Goal: Task Accomplishment & Management: Use online tool/utility

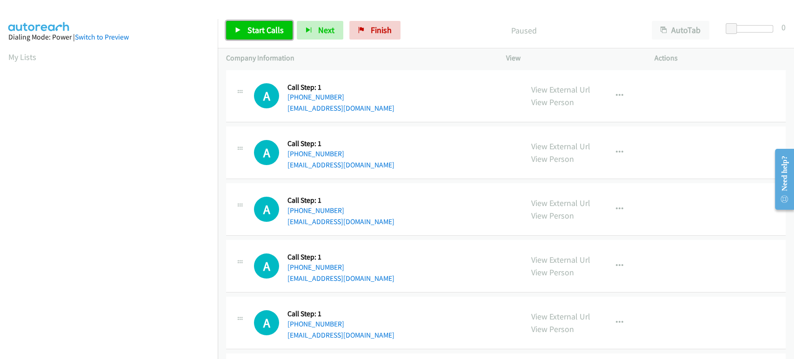
click at [253, 26] on span "Start Calls" at bounding box center [266, 30] width 36 height 11
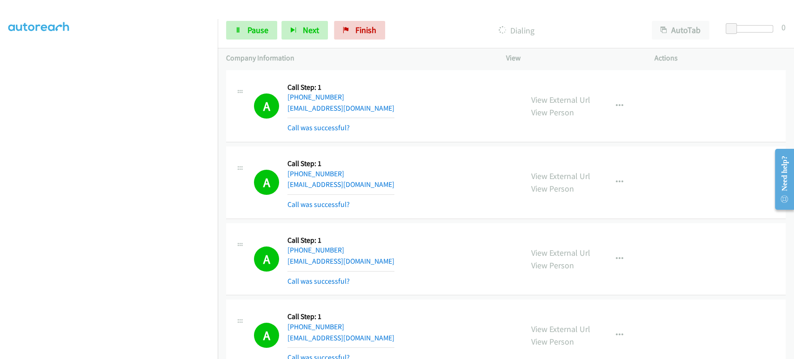
scroll to position [109, 0]
click at [255, 33] on span "Pause" at bounding box center [258, 30] width 21 height 11
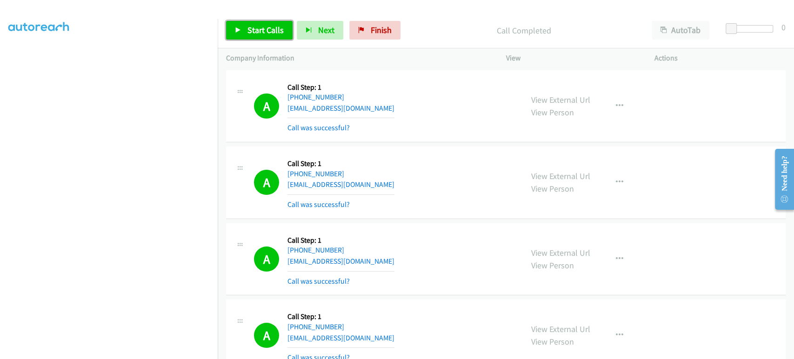
click at [247, 35] on link "Start Calls" at bounding box center [259, 30] width 67 height 19
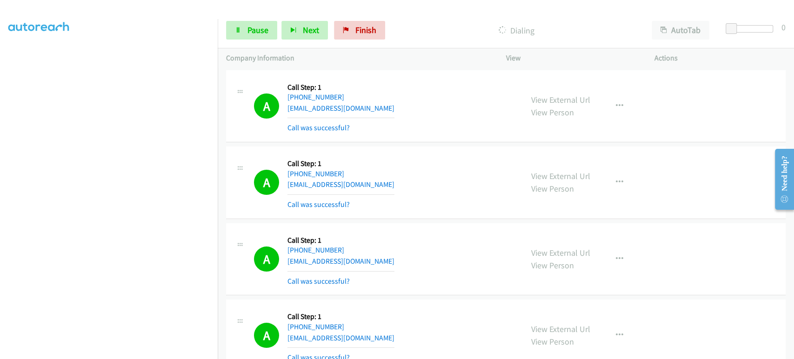
click at [153, 355] on aside "Dialing Mode: Power | Switch to Preview My Lists" at bounding box center [109, 120] width 218 height 515
click at [248, 37] on link "Pause" at bounding box center [251, 30] width 51 height 19
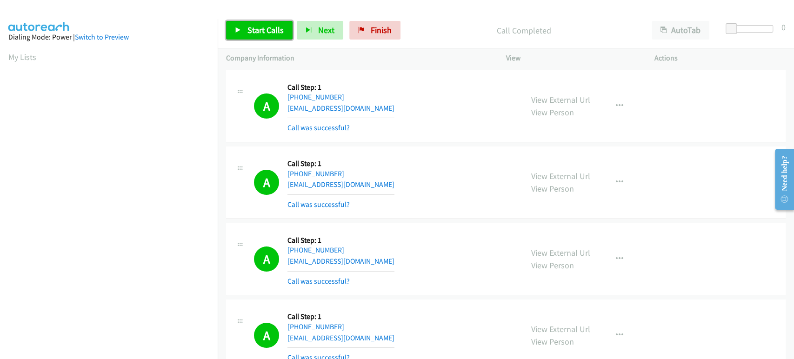
click at [268, 30] on span "Start Calls" at bounding box center [266, 30] width 36 height 11
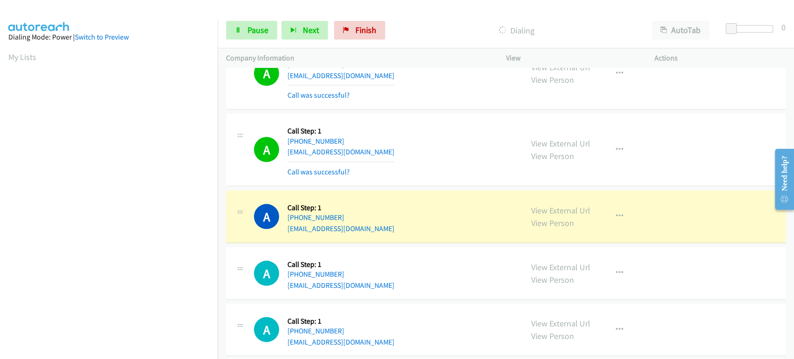
scroll to position [1241, 0]
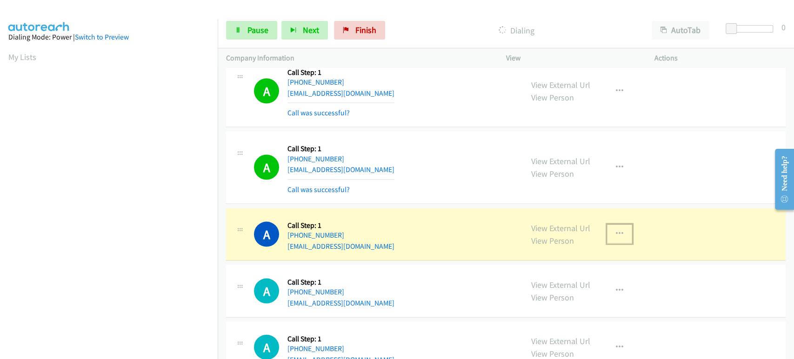
click at [617, 230] on icon "button" at bounding box center [619, 233] width 7 height 7
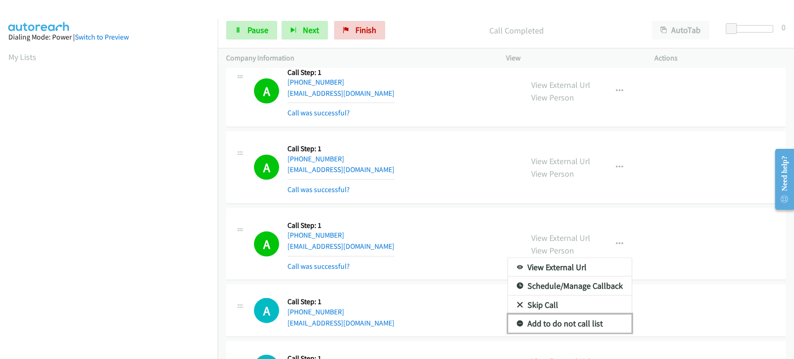
click at [585, 317] on link "Add to do not call list" at bounding box center [570, 323] width 124 height 19
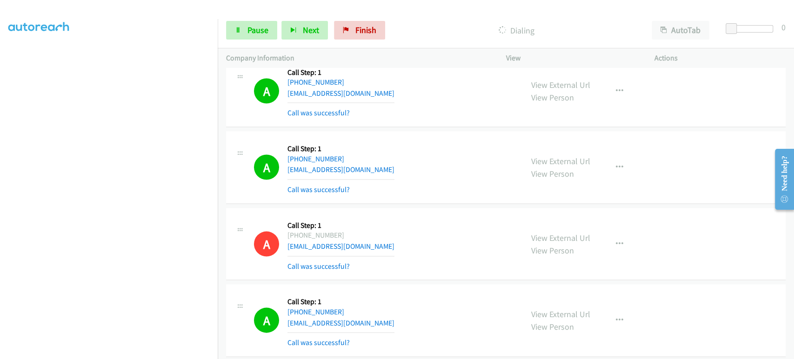
scroll to position [0, 0]
click at [242, 33] on link "Pause" at bounding box center [251, 30] width 51 height 19
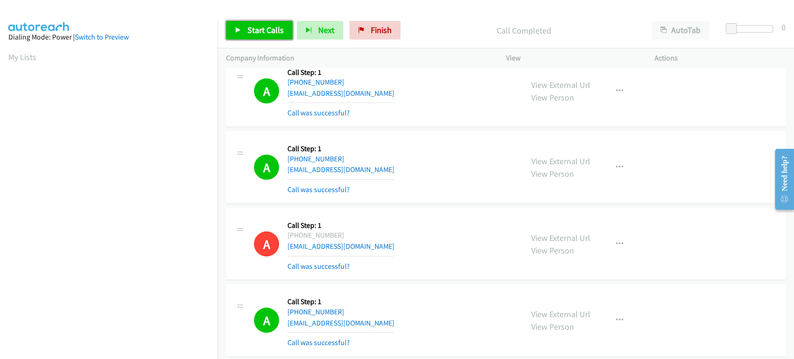
click at [269, 34] on span "Start Calls" at bounding box center [266, 30] width 36 height 11
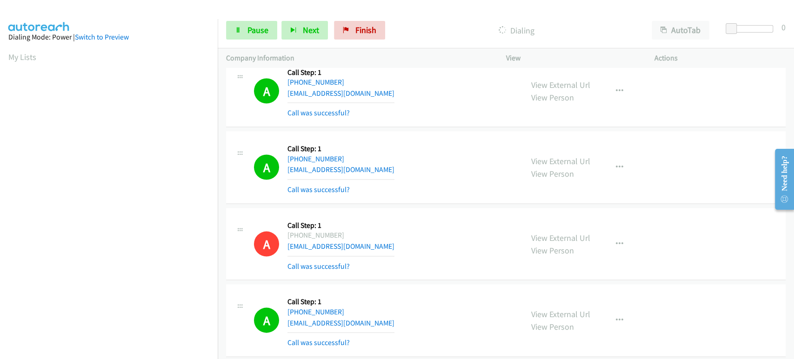
click at [209, 25] on aside "Dialing Mode: Power | Switch to Preview My Lists" at bounding box center [109, 276] width 218 height 515
click at [251, 30] on span "Pause" at bounding box center [258, 30] width 21 height 11
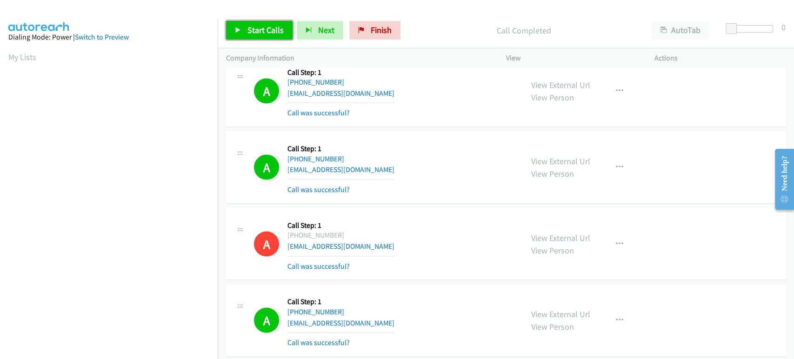
click at [249, 21] on link "Start Calls" at bounding box center [259, 30] width 67 height 19
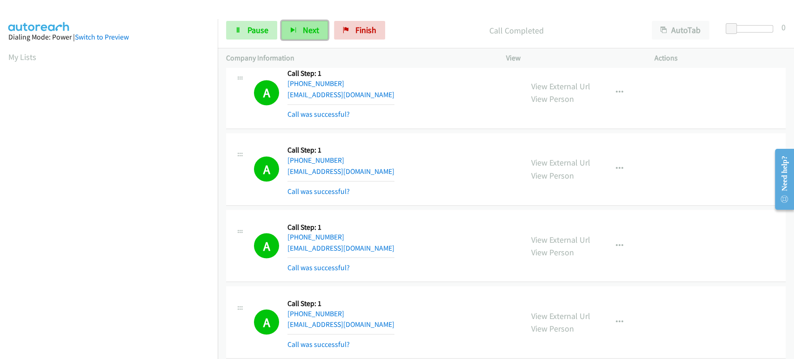
click at [294, 29] on icon "button" at bounding box center [293, 30] width 7 height 7
click at [251, 27] on span "Pause" at bounding box center [258, 30] width 21 height 11
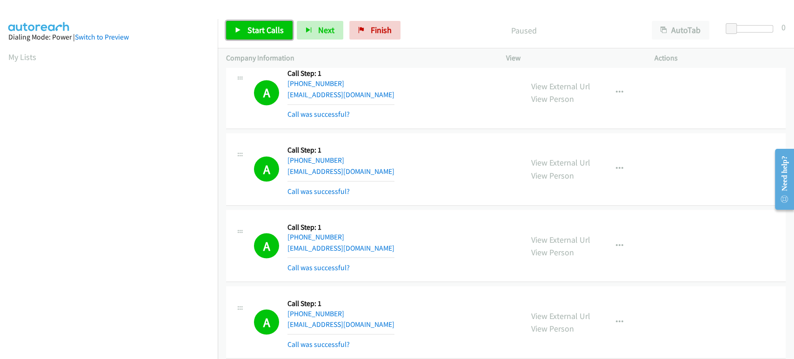
click at [256, 36] on link "Start Calls" at bounding box center [259, 30] width 67 height 19
click at [242, 30] on link "Pause" at bounding box center [251, 30] width 51 height 19
click at [249, 29] on span "Start Calls" at bounding box center [266, 30] width 36 height 11
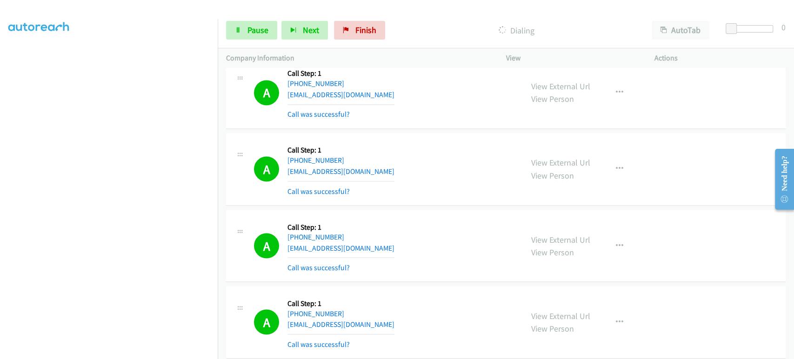
drag, startPoint x: 132, startPoint y: 356, endPoint x: 131, endPoint y: 349, distance: 7.5
click at [133, 356] on aside "Dialing Mode: Power | Switch to Preview My Lists" at bounding box center [109, 120] width 218 height 515
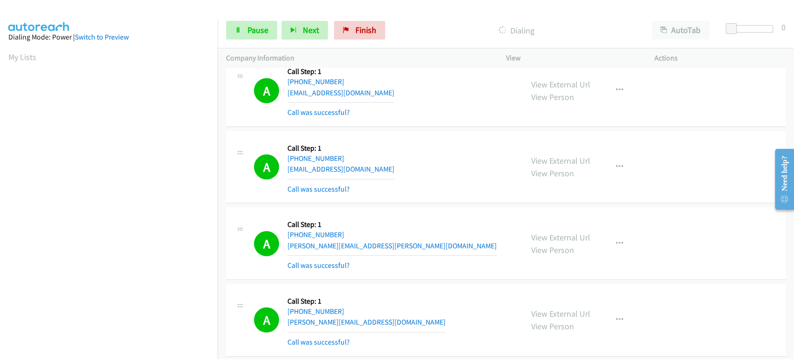
scroll to position [163, 0]
click at [259, 30] on span "Pause" at bounding box center [258, 30] width 21 height 11
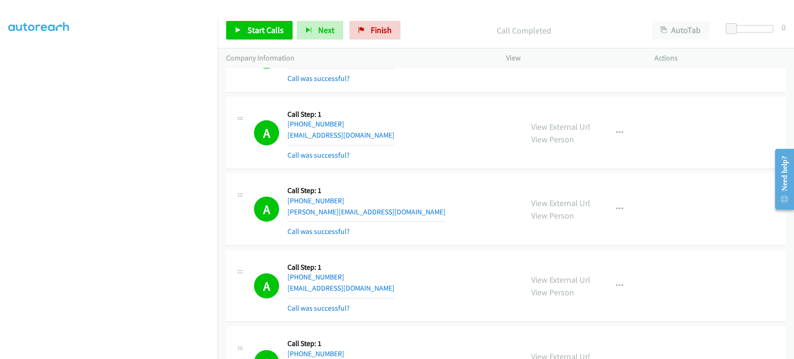
scroll to position [3775, 0]
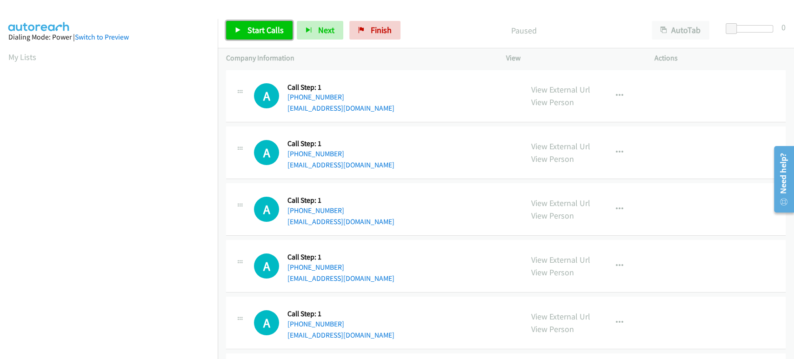
click at [250, 31] on span "Start Calls" at bounding box center [266, 30] width 36 height 11
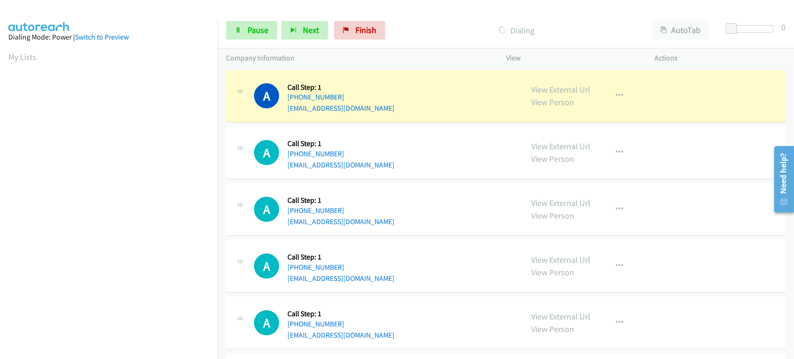
scroll to position [163, 0]
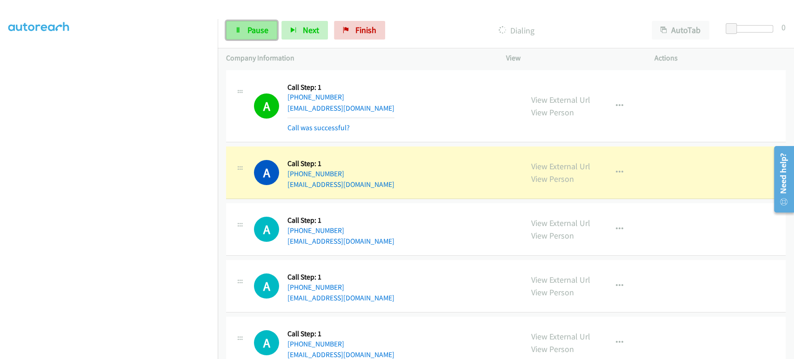
click at [242, 30] on link "Pause" at bounding box center [251, 30] width 51 height 19
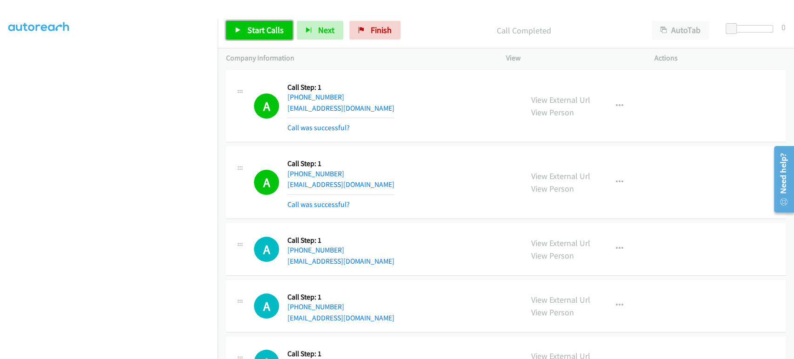
click at [241, 24] on link "Start Calls" at bounding box center [259, 30] width 67 height 19
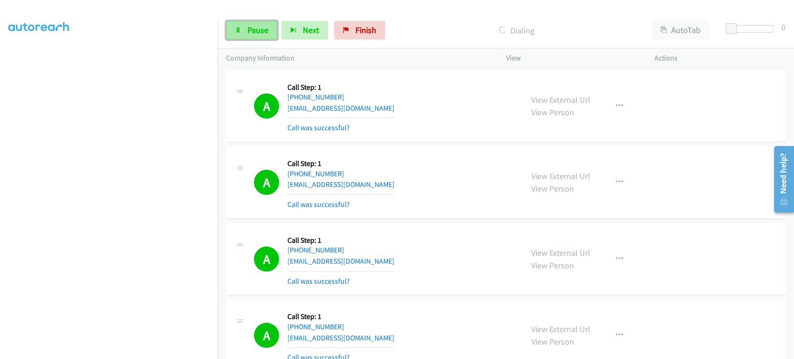
click at [253, 28] on span "Pause" at bounding box center [258, 30] width 21 height 11
click at [255, 37] on link "Start Calls" at bounding box center [259, 30] width 67 height 19
click at [250, 28] on span "Pause" at bounding box center [258, 30] width 21 height 11
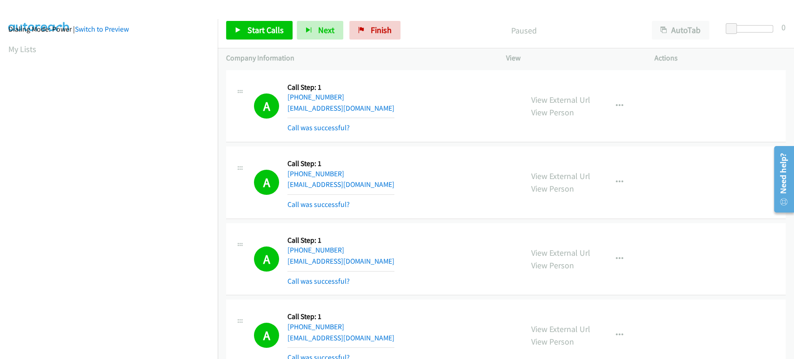
scroll to position [163, 0]
click at [245, 27] on link "Start Calls" at bounding box center [259, 30] width 67 height 19
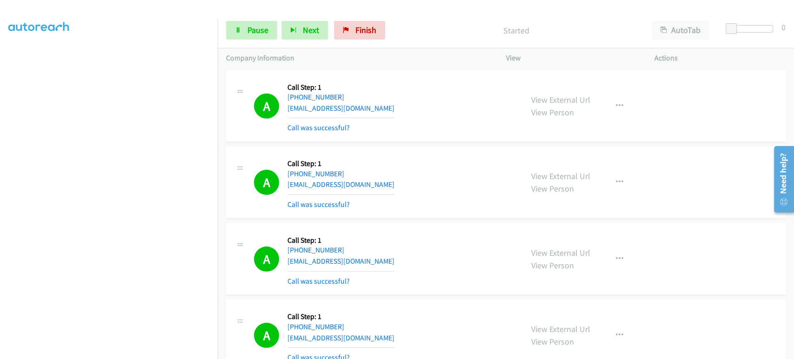
click at [429, 15] on div "Start Calls Pause Next Finish Started AutoTab AutoTab 0" at bounding box center [506, 31] width 577 height 36
click at [327, 26] on div "Start Calls Pause Next Finish" at bounding box center [307, 30] width 163 height 19
click at [316, 30] on span "Next" at bounding box center [311, 30] width 16 height 11
click at [238, 25] on link "Pause" at bounding box center [251, 30] width 51 height 19
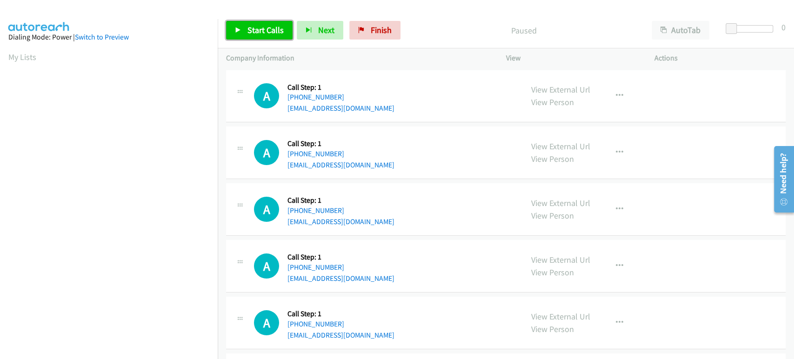
click at [268, 30] on span "Start Calls" at bounding box center [266, 30] width 36 height 11
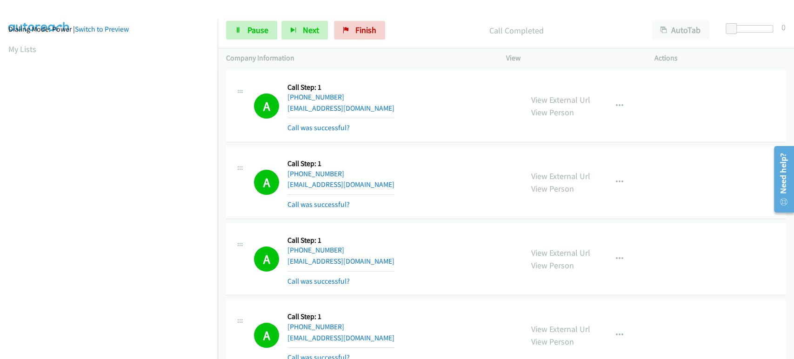
scroll to position [163, 0]
